Goal: Task Accomplishment & Management: Manage account settings

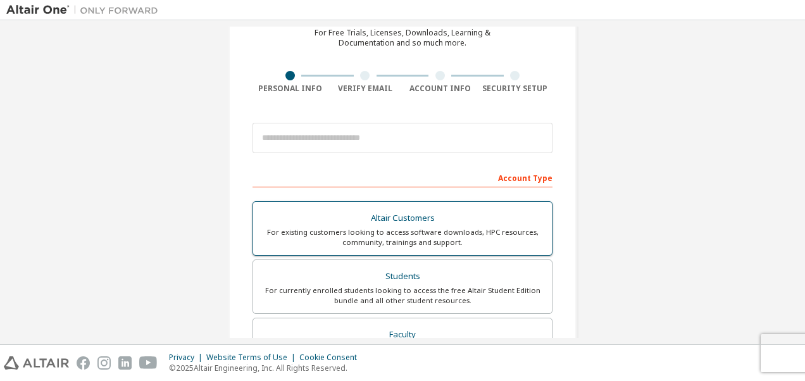
scroll to position [63, 0]
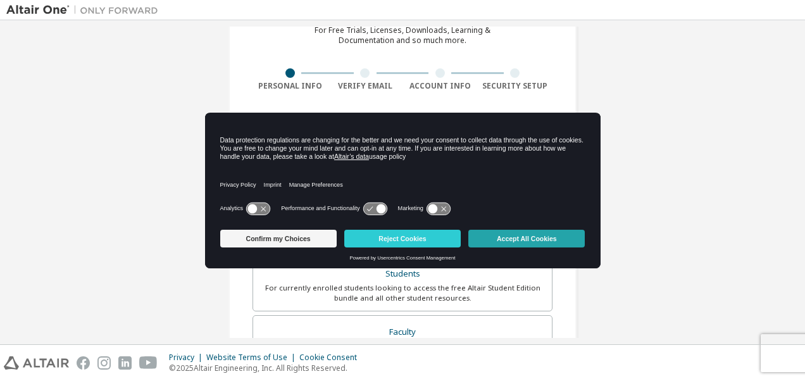
click at [526, 233] on button "Accept All Cookies" at bounding box center [526, 239] width 116 height 18
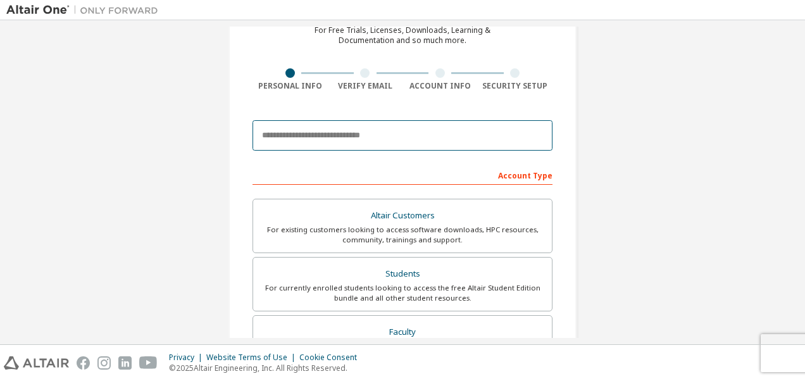
click at [321, 138] on input "email" at bounding box center [402, 135] width 300 height 30
type input "**********"
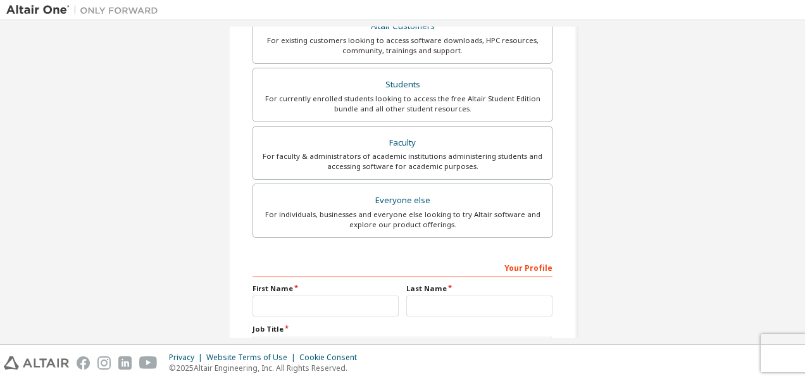
scroll to position [253, 0]
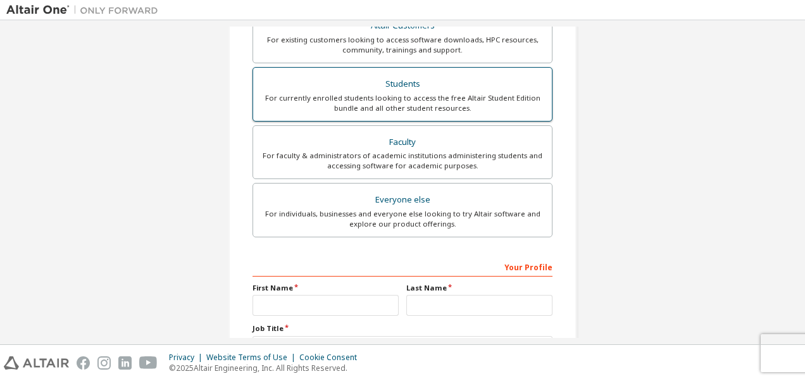
click at [432, 96] on div "For currently enrolled students looking to access the free Altair Student Editi…" at bounding box center [402, 103] width 283 height 20
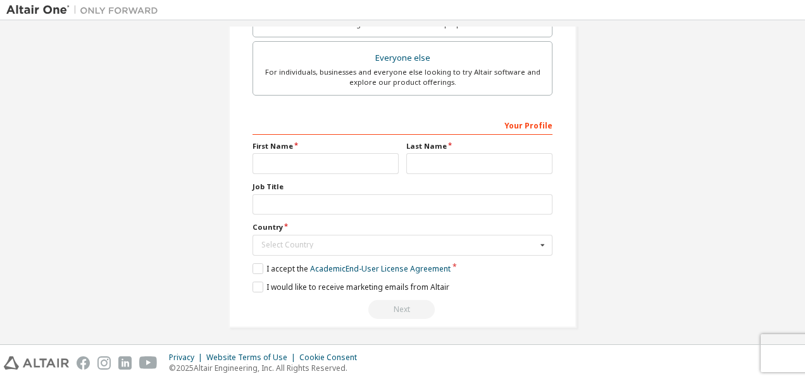
scroll to position [396, 0]
click at [363, 155] on input "text" at bounding box center [325, 162] width 146 height 21
type input "*********"
click at [416, 156] on input "text" at bounding box center [479, 162] width 146 height 21
type input "**********"
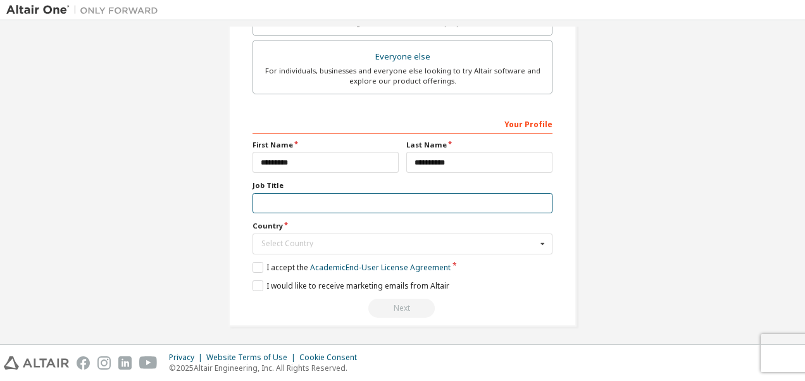
click at [397, 195] on input "text" at bounding box center [402, 203] width 300 height 21
type input "*"
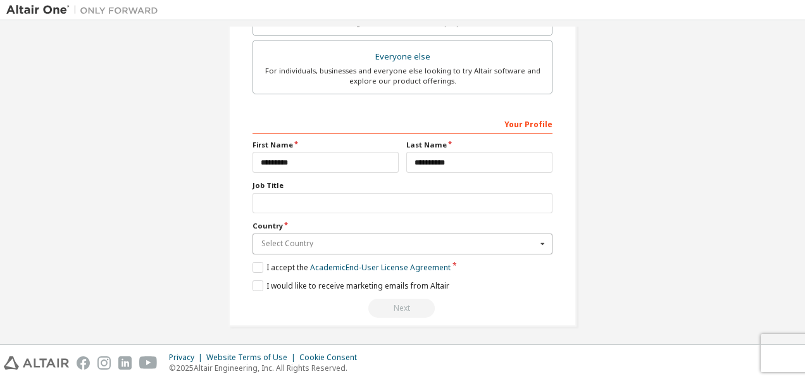
click at [380, 248] on input "text" at bounding box center [403, 244] width 299 height 20
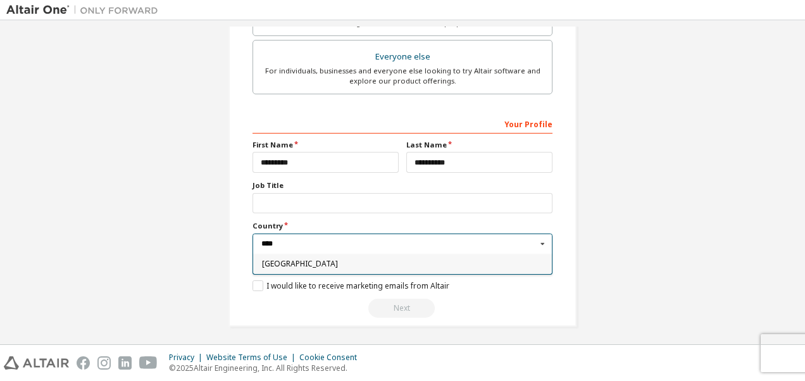
type input "****"
click at [395, 264] on span "Italy" at bounding box center [403, 264] width 282 height 8
type input "***"
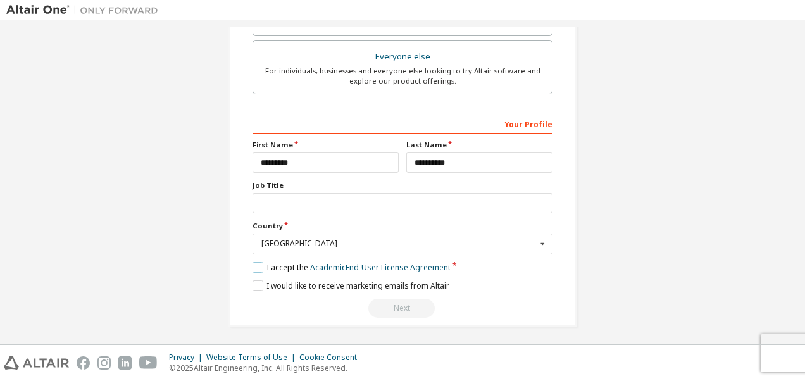
click at [256, 267] on label "I accept the Academic End-User License Agreement" at bounding box center [351, 267] width 198 height 11
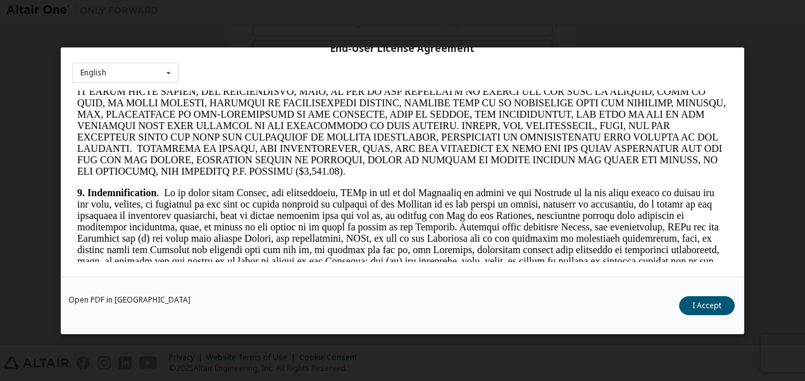
scroll to position [2110, 0]
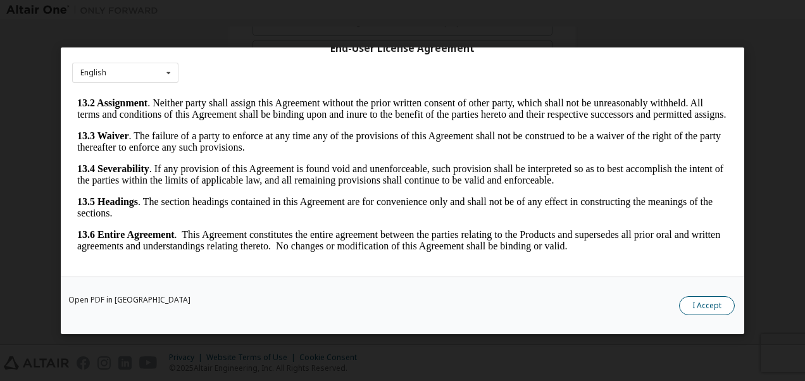
click at [697, 304] on button "I Accept" at bounding box center [707, 304] width 56 height 19
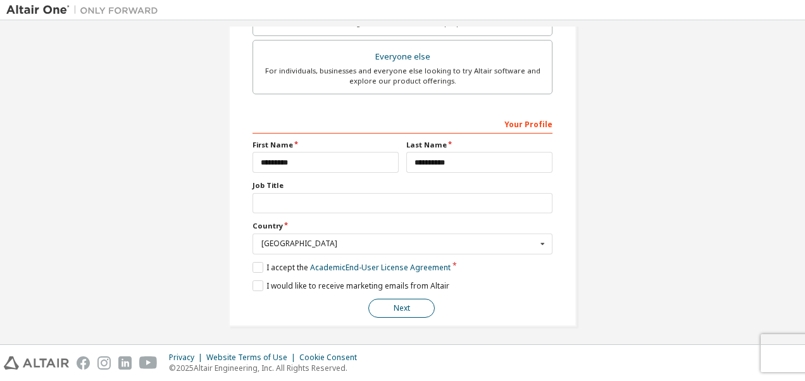
click at [409, 307] on button "Next" at bounding box center [401, 308] width 66 height 19
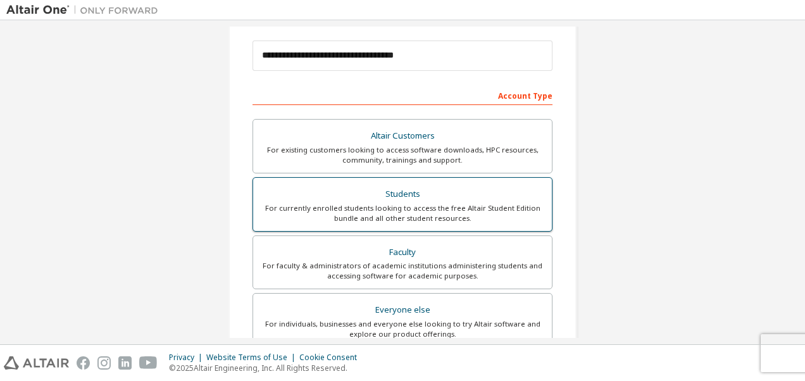
scroll to position [0, 0]
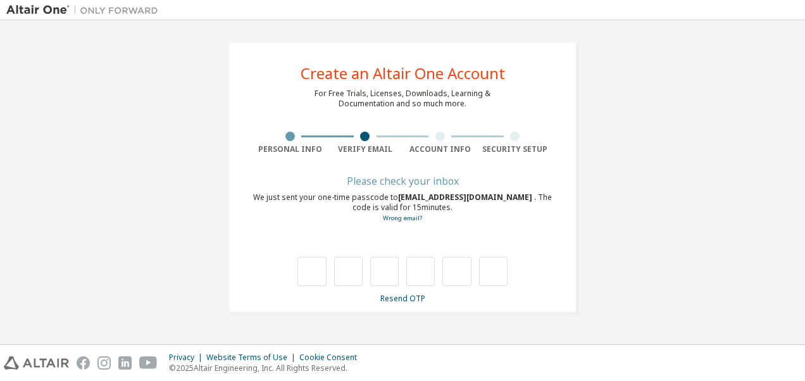
type input "*"
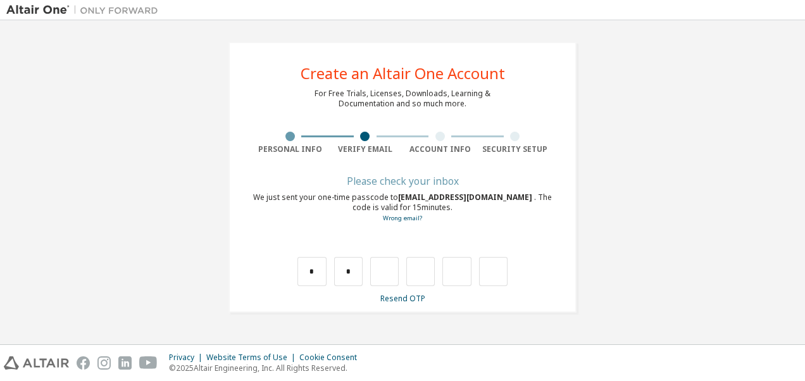
type input "*"
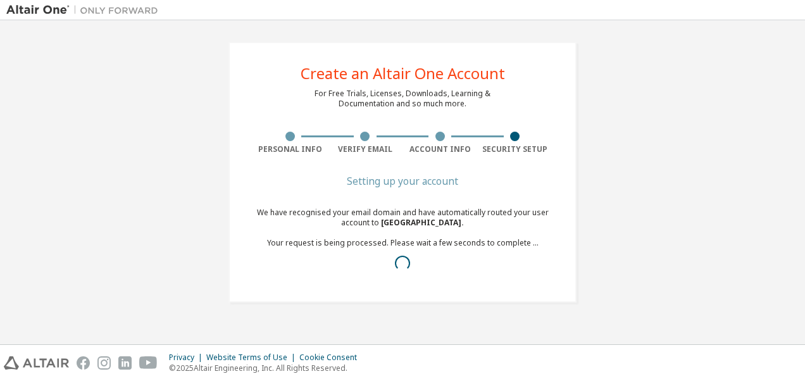
click at [660, 124] on div "Create an Altair One Account For Free Trials, Licenses, Downloads, Learning & D…" at bounding box center [402, 172] width 792 height 291
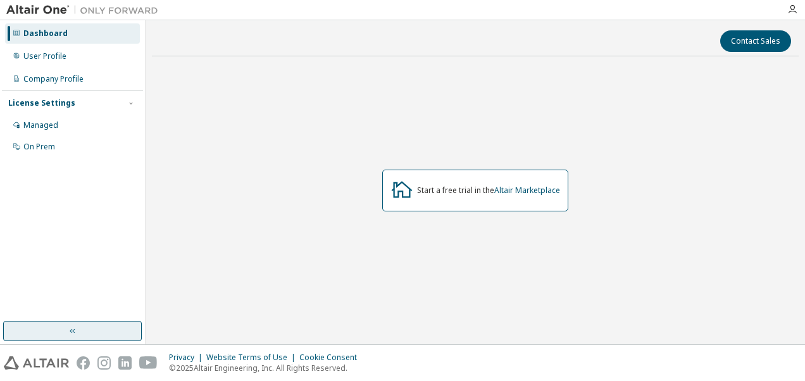
click at [91, 335] on button "button" at bounding box center [72, 331] width 139 height 20
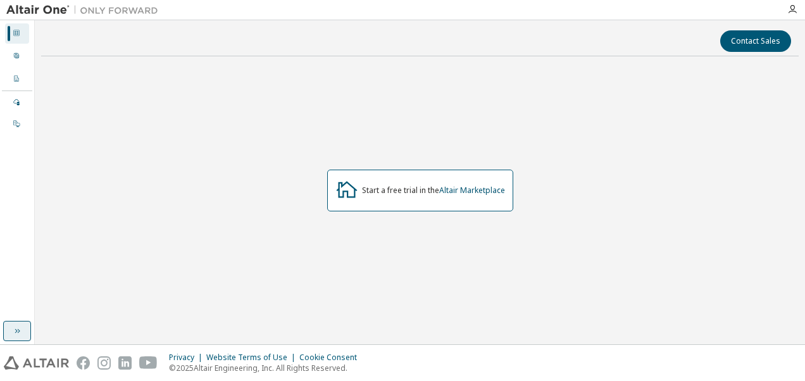
click at [16, 328] on icon "button" at bounding box center [17, 331] width 10 height 10
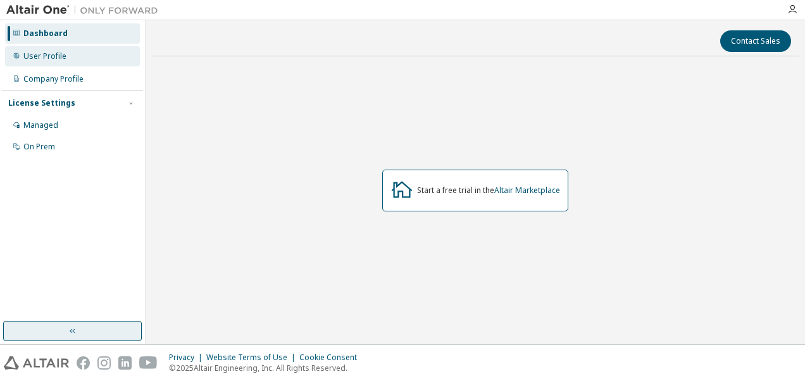
click at [68, 61] on div "User Profile" at bounding box center [72, 56] width 135 height 20
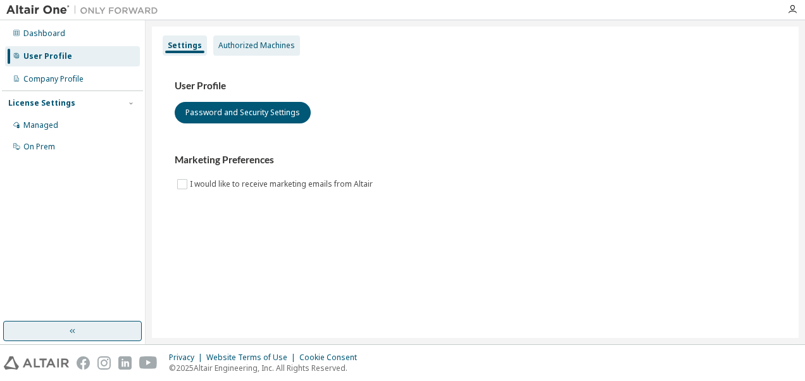
click at [239, 46] on div "Authorized Machines" at bounding box center [256, 45] width 77 height 10
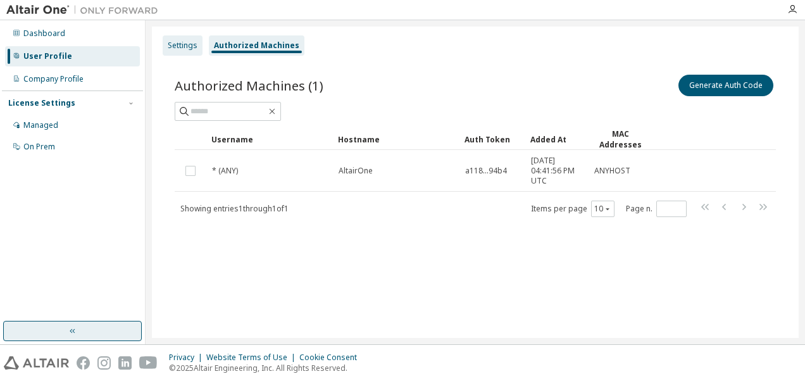
click at [189, 46] on div "Settings" at bounding box center [183, 45] width 30 height 10
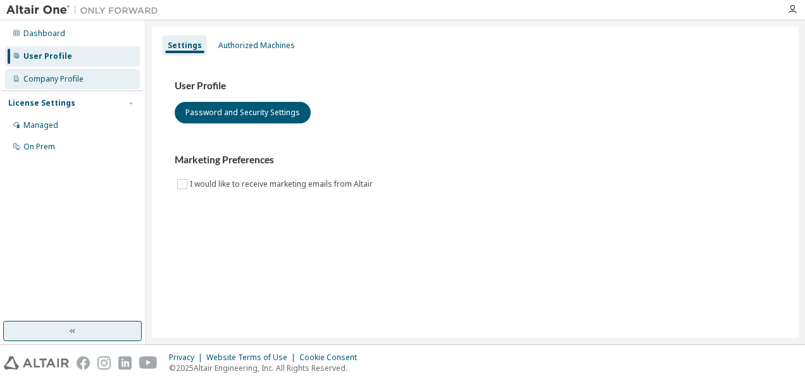
click at [66, 79] on div "Company Profile" at bounding box center [53, 79] width 60 height 10
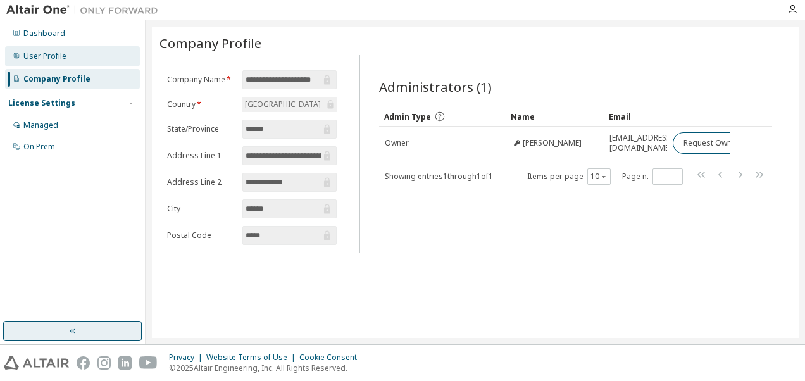
click at [96, 62] on div "User Profile" at bounding box center [72, 56] width 135 height 20
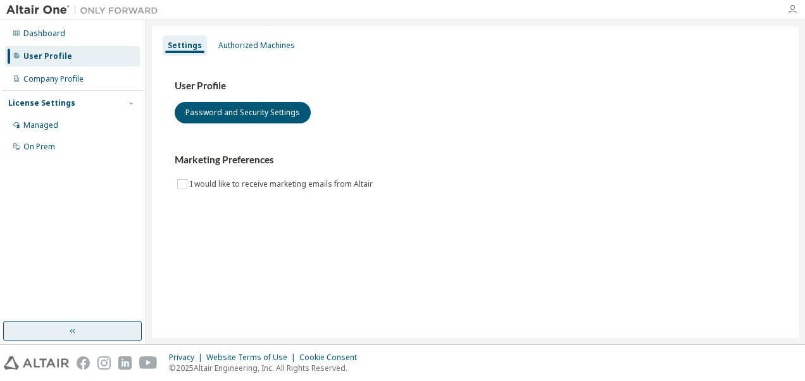
click at [787, 6] on icon "button" at bounding box center [792, 9] width 10 height 10
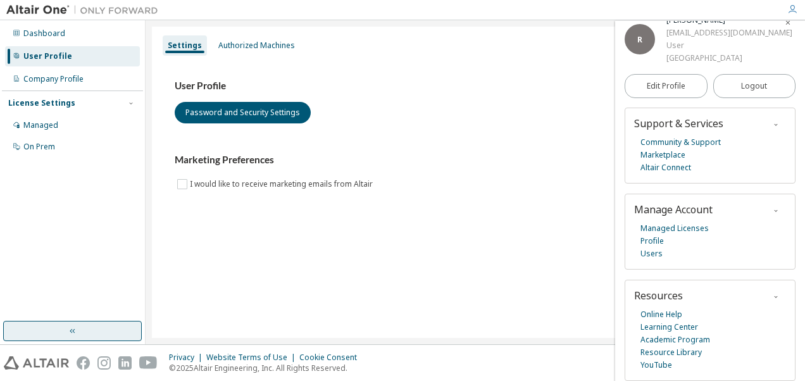
scroll to position [56, 0]
click at [89, 26] on div "Dashboard" at bounding box center [72, 33] width 135 height 20
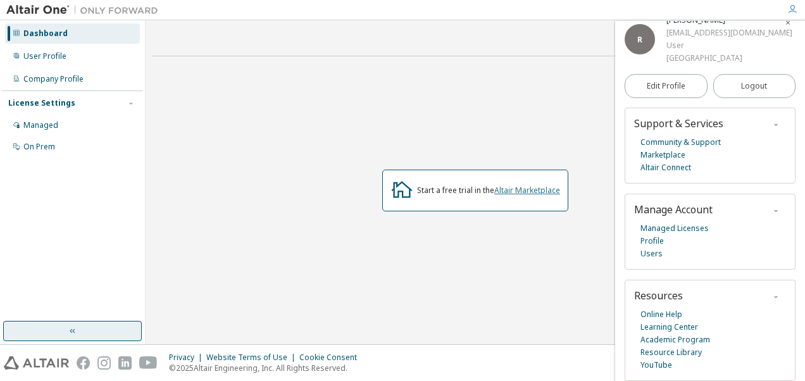
click at [525, 189] on link "Altair Marketplace" at bounding box center [527, 190] width 66 height 11
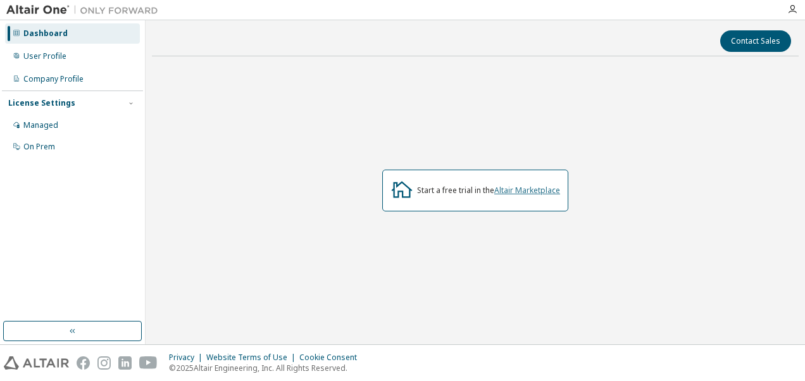
click at [516, 194] on link "Altair Marketplace" at bounding box center [527, 190] width 66 height 11
